Goal: Task Accomplishment & Management: Use online tool/utility

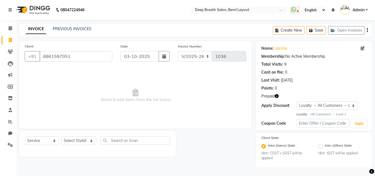
select select "4101"
select select "service"
select select "1: Object"
click at [76, 139] on select "Select Stylist [PERSON_NAME] [PERSON_NAME] [PERSON_NAME] Pallavi Mam [PERSON_NA…" at bounding box center [78, 140] width 35 height 9
select select "93593"
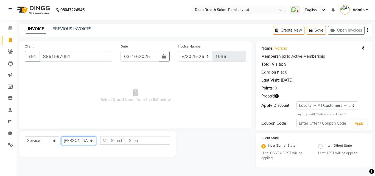
click at [61, 136] on select "Select Stylist [PERSON_NAME] [PERSON_NAME] [PERSON_NAME] Pallavi Mam [PERSON_NA…" at bounding box center [78, 140] width 35 height 9
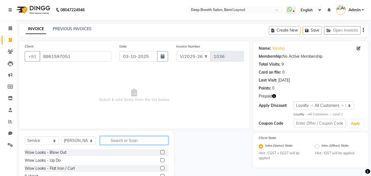
click at [119, 142] on input "text" at bounding box center [134, 140] width 68 height 9
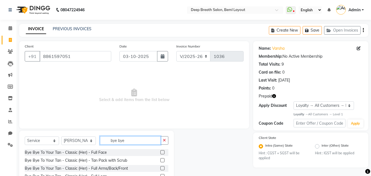
scroll to position [82, 0]
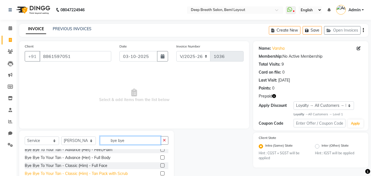
type input "bye bye"
click at [118, 172] on div "Bye Bye To Your Tan - Classic (Him) - Tan Pack with Scrub" at bounding box center [76, 174] width 103 height 6
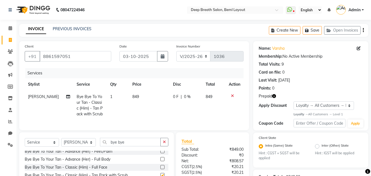
checkbox input "false"
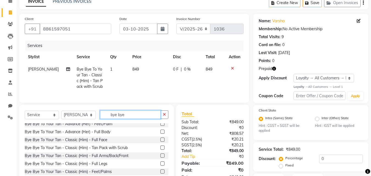
drag, startPoint x: 125, startPoint y: 120, endPoint x: 103, endPoint y: 122, distance: 22.3
click at [103, 119] on input "bye bye" at bounding box center [130, 114] width 61 height 9
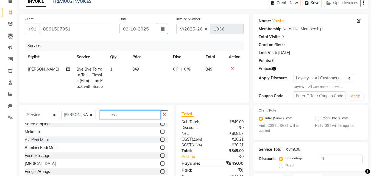
scroll to position [0, 0]
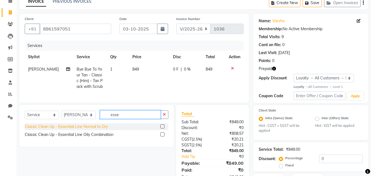
type input "esse"
click at [93, 130] on div "Classic Clean Up - Essential Line Normal to Dry" at bounding box center [66, 127] width 83 height 6
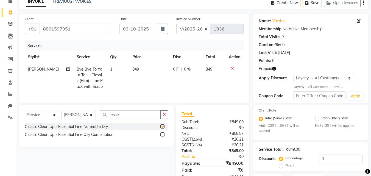
checkbox input "false"
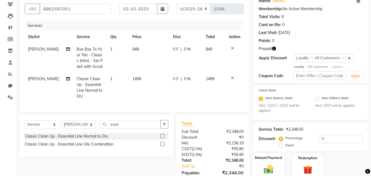
scroll to position [79, 0]
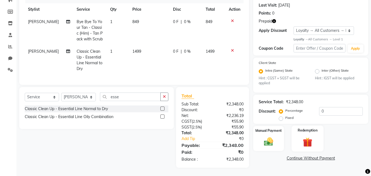
click at [314, 128] on label "Redemption" at bounding box center [308, 130] width 20 height 5
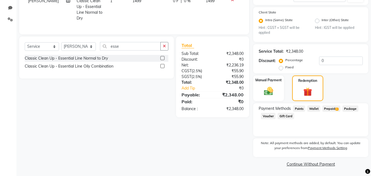
scroll to position [126, 0]
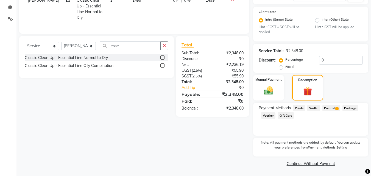
click at [326, 107] on span "Prepaid 1" at bounding box center [331, 108] width 18 height 6
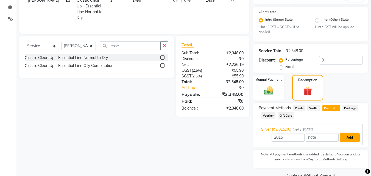
scroll to position [138, 0]
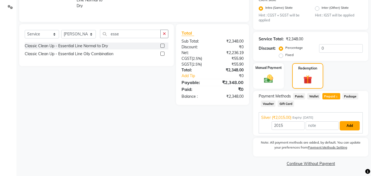
click at [348, 126] on button "Add" at bounding box center [350, 125] width 20 height 9
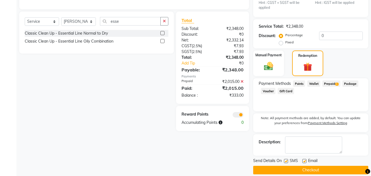
scroll to position [157, 0]
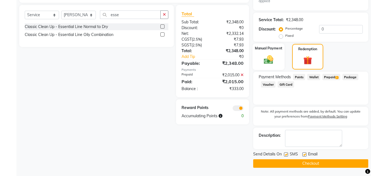
click at [270, 60] on img at bounding box center [268, 59] width 15 height 11
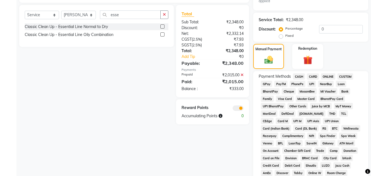
click at [298, 76] on span "CASH" at bounding box center [299, 76] width 12 height 6
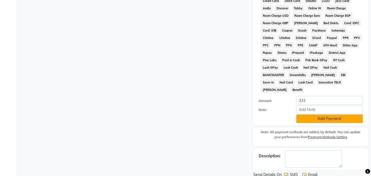
click at [322, 114] on button "Add Payment" at bounding box center [329, 118] width 66 height 9
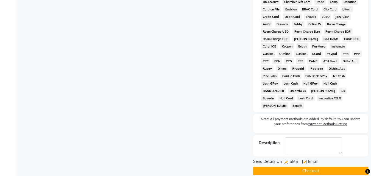
click at [315, 167] on button "Checkout" at bounding box center [310, 171] width 115 height 9
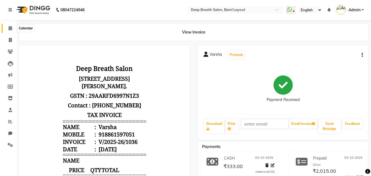
click at [8, 28] on span at bounding box center [10, 28] width 10 height 6
